Goal: Information Seeking & Learning: Learn about a topic

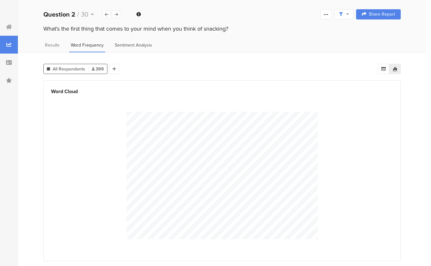
click at [136, 49] on div "Sentiment Analysis" at bounding box center [133, 47] width 41 height 11
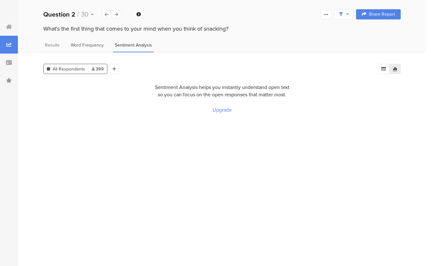
click at [90, 47] on span "Word Frequency" at bounding box center [87, 45] width 33 height 7
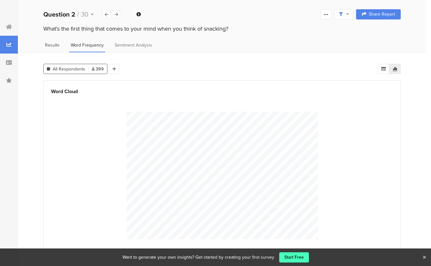
click at [60, 47] on div "Results" at bounding box center [52, 47] width 18 height 11
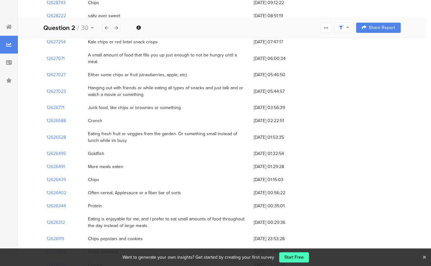
scroll to position [695, 0]
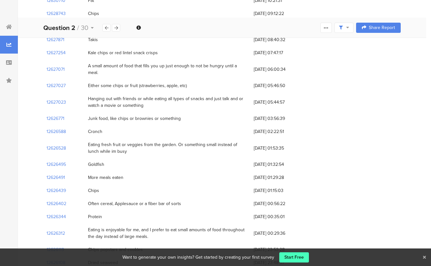
click at [99, 95] on div "Hanging out with friends or while eating all types of snacks and just talk and …" at bounding box center [167, 101] width 159 height 13
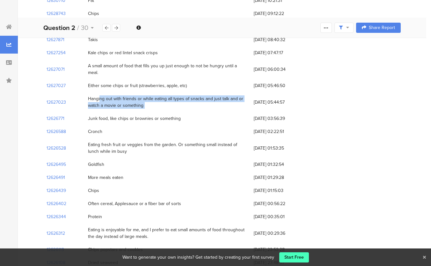
click at [99, 95] on div "Hanging out with friends or while eating all types of snacks and just talk and …" at bounding box center [167, 101] width 159 height 13
copy div "Hanging out with friends or while eating all types of snacks and just talk and …"
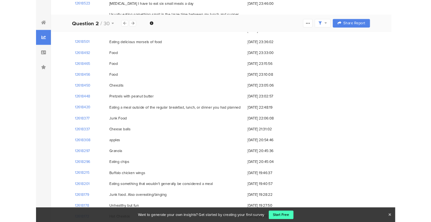
scroll to position [2727, 0]
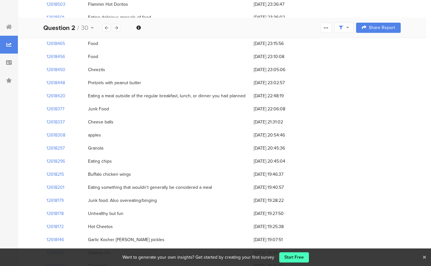
click at [184, 93] on div "Eating a meal outside of the regular breakfast, lunch, or dinner you had planned" at bounding box center [167, 96] width 158 height 7
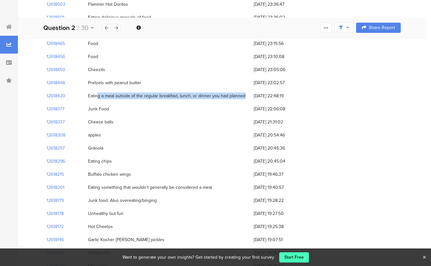
click at [184, 93] on div "Eating a meal outside of the regular breakfast, lunch, or dinner you had planned" at bounding box center [167, 96] width 158 height 7
copy div "Eating a meal outside of the regular breakfast, lunch, or dinner you had planned"
